Goal: Navigation & Orientation: Find specific page/section

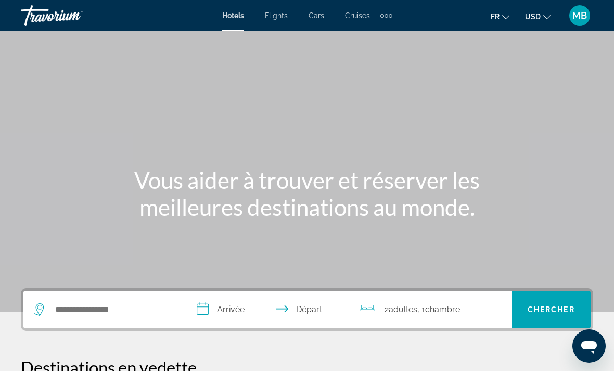
click at [389, 20] on div "Extra navigation items" at bounding box center [387, 16] width 12 height 16
click at [357, 16] on span "Cruises" at bounding box center [357, 15] width 25 height 8
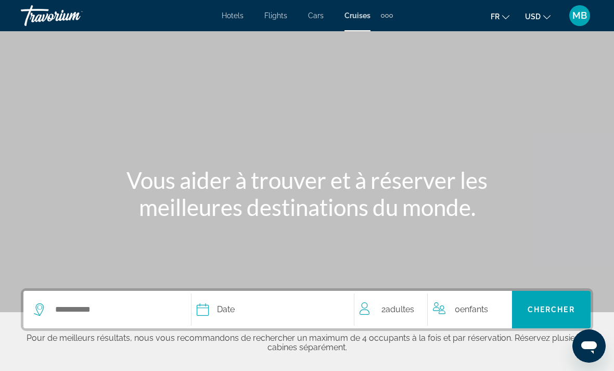
click at [314, 18] on span "Cars" at bounding box center [316, 15] width 16 height 8
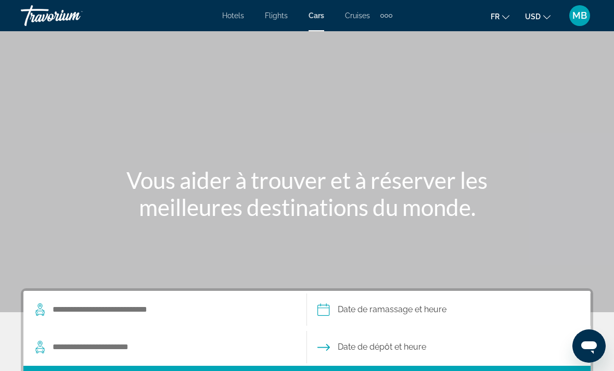
click at [283, 14] on span "Flights" at bounding box center [276, 15] width 23 height 8
click at [550, 17] on icon "Change currency" at bounding box center [547, 17] width 7 height 7
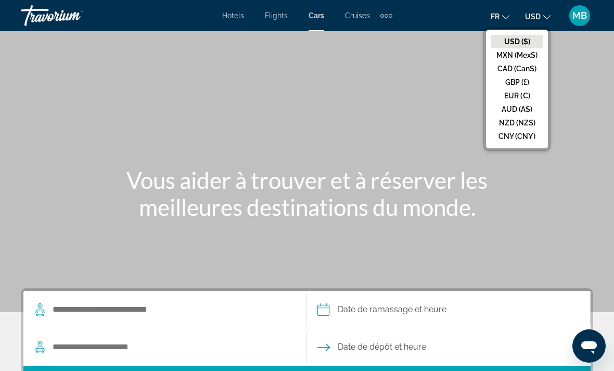
click at [577, 181] on div "Vous aider à trouver et à réserver les meilleures destinations du monde." at bounding box center [307, 194] width 614 height 54
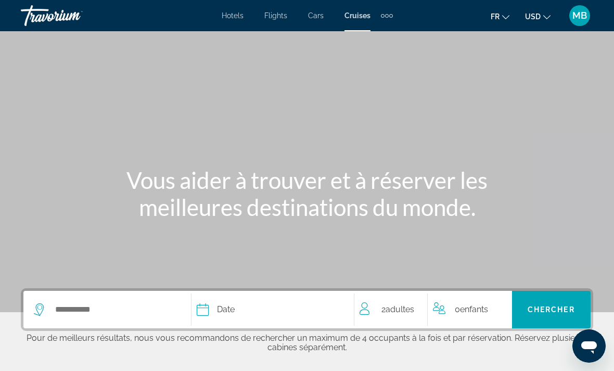
click at [234, 20] on span "Hotels" at bounding box center [233, 15] width 22 height 8
